Goal: Check status: Check status

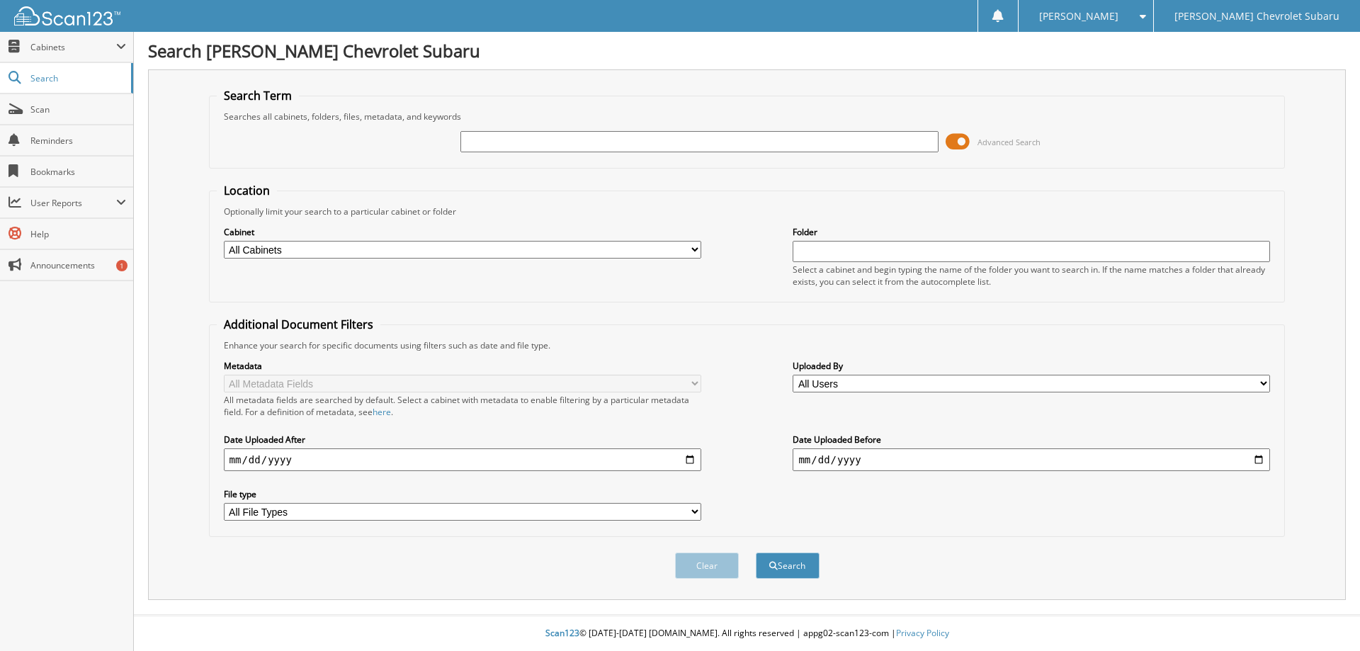
click at [519, 141] on input "text" at bounding box center [698, 141] width 477 height 21
type input "102725"
click at [756, 553] on button "Search" at bounding box center [788, 566] width 64 height 26
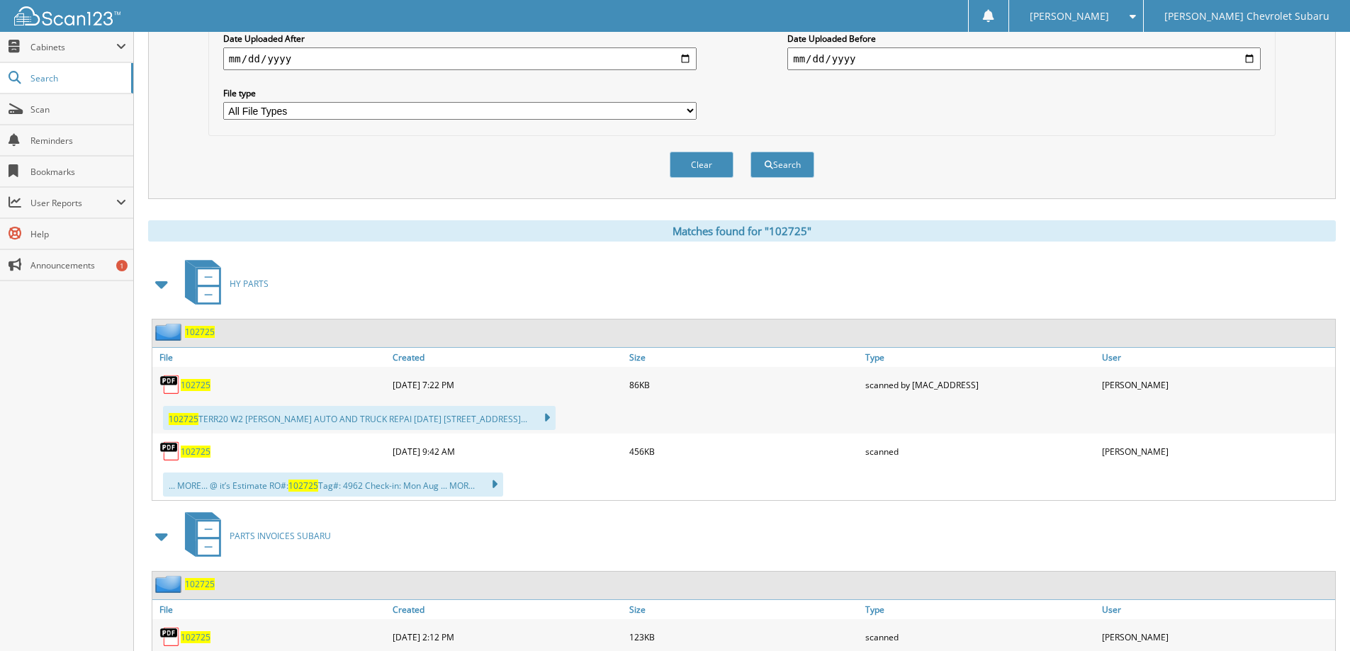
scroll to position [425, 0]
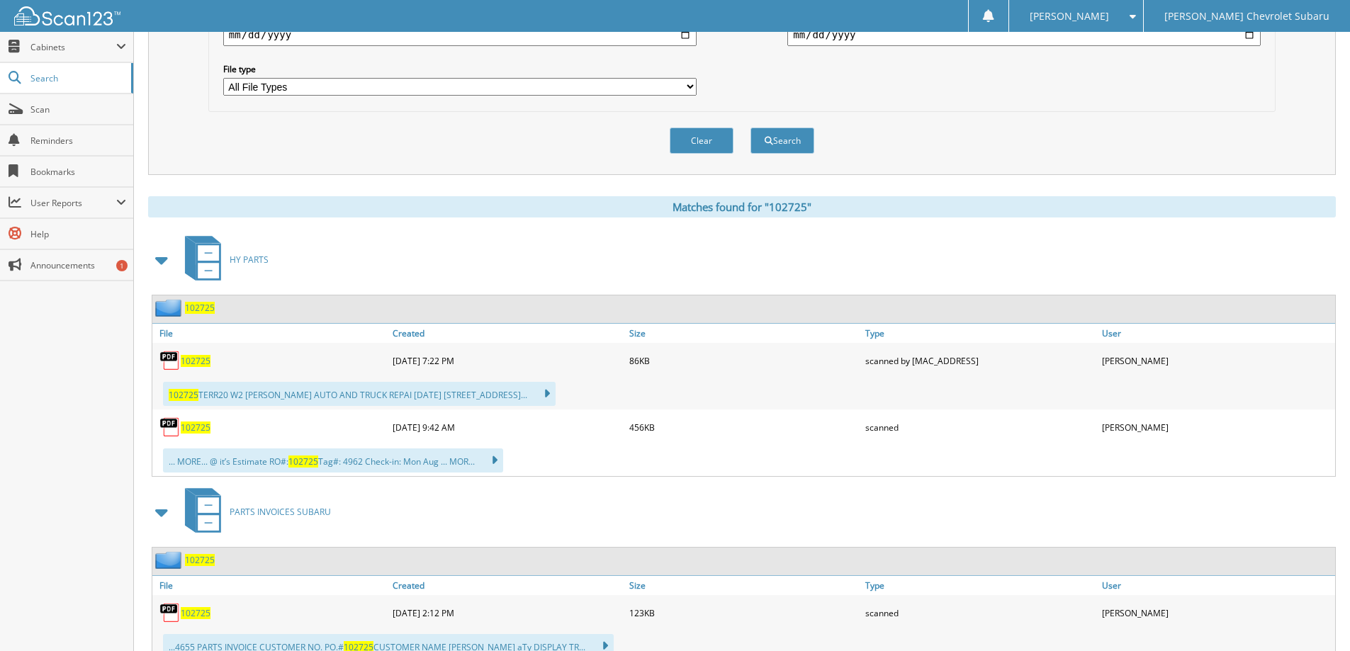
click at [195, 361] on span "102725" at bounding box center [196, 361] width 30 height 12
click at [191, 429] on span "102725" at bounding box center [196, 428] width 30 height 12
